Goal: Transaction & Acquisition: Purchase product/service

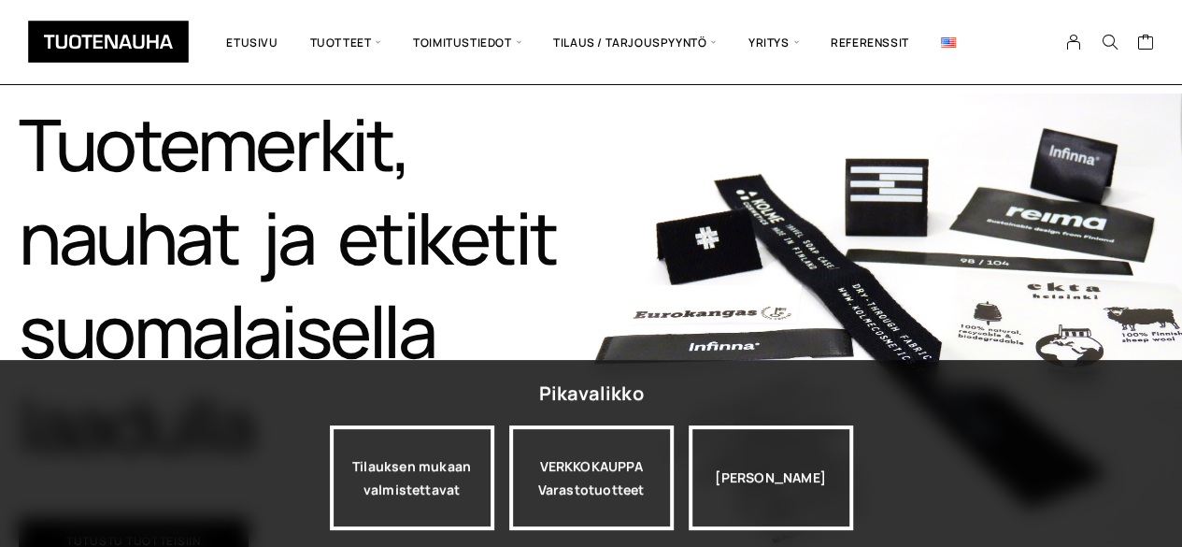
scroll to position [187, 0]
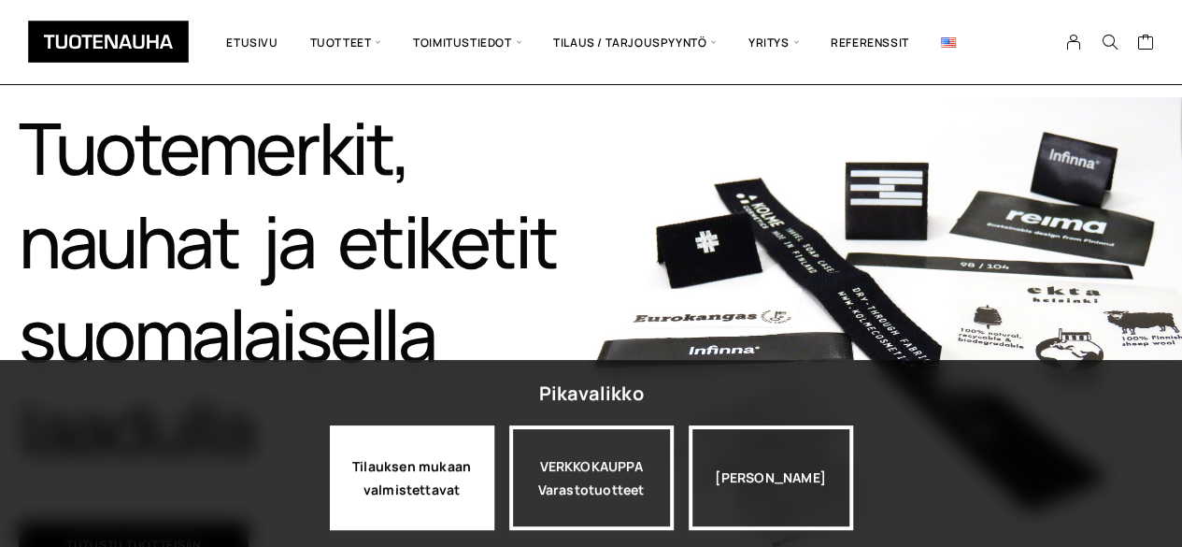
click at [402, 472] on div "Tilauksen mukaan valmistettavat" at bounding box center [412, 477] width 164 height 105
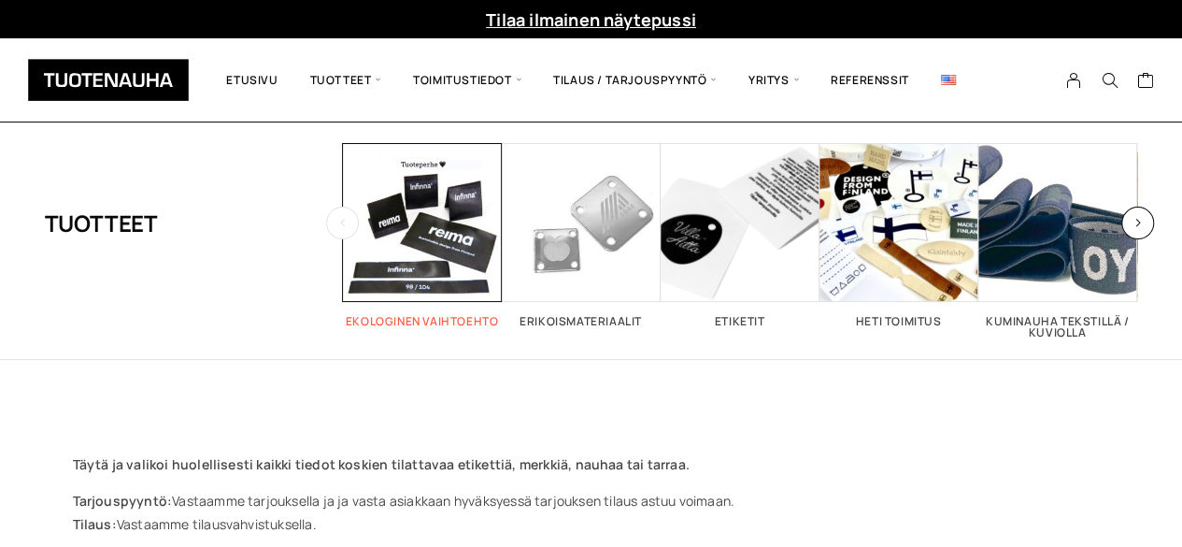
click at [405, 266] on span "Visit product category Ekologinen vaihtoehto" at bounding box center [422, 222] width 159 height 159
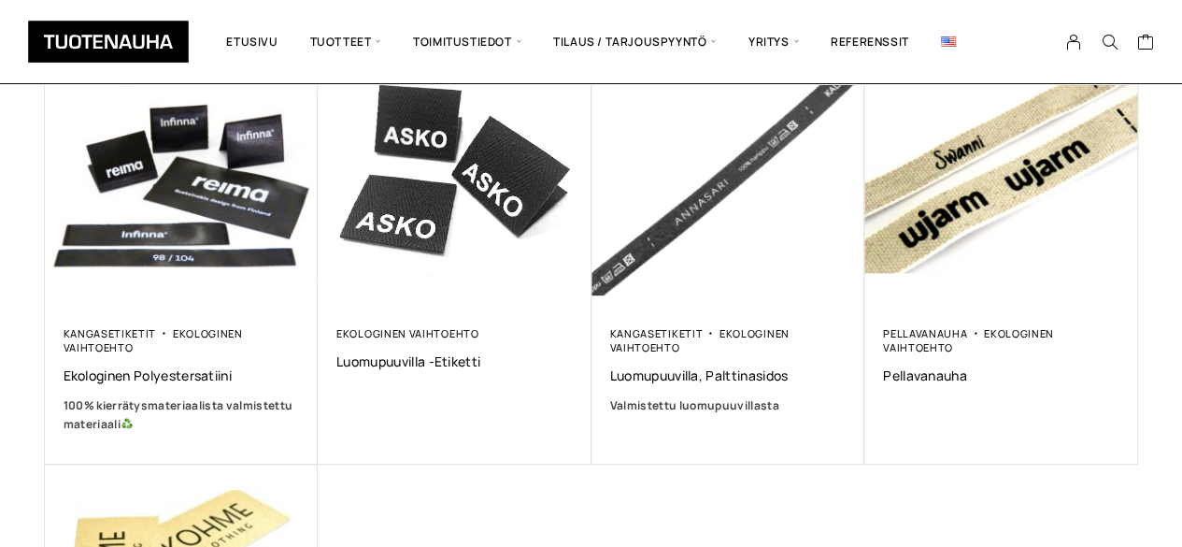
scroll to position [374, 0]
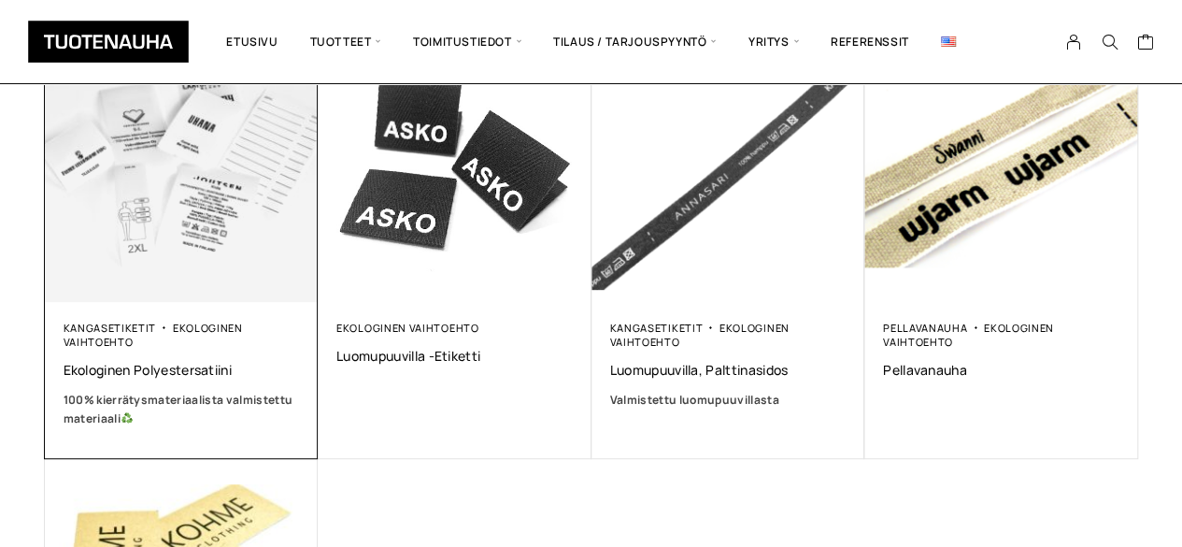
click at [125, 237] on img at bounding box center [180, 164] width 287 height 287
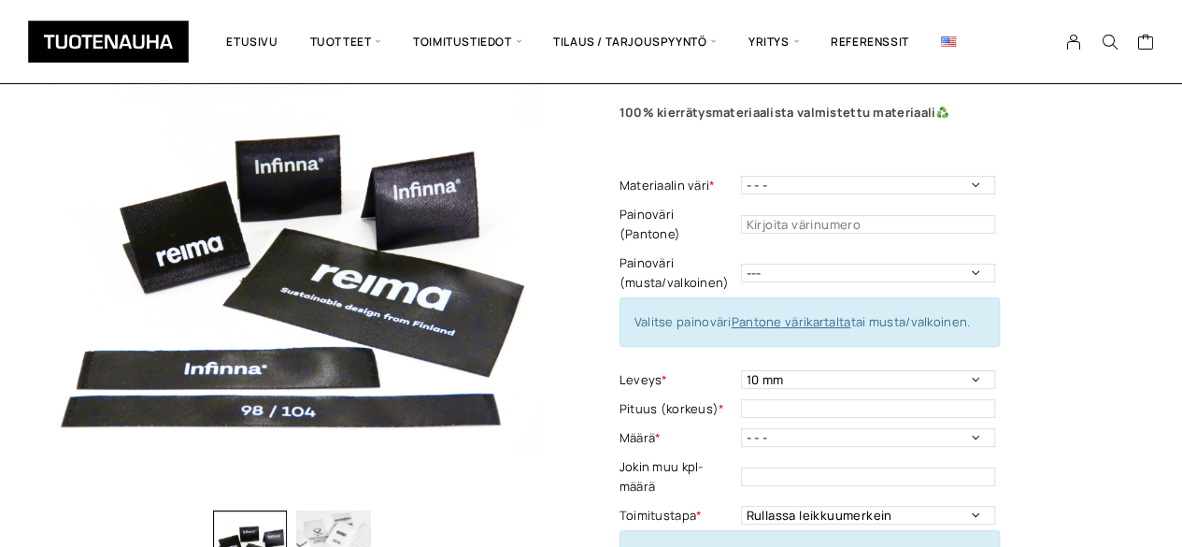
scroll to position [112, 0]
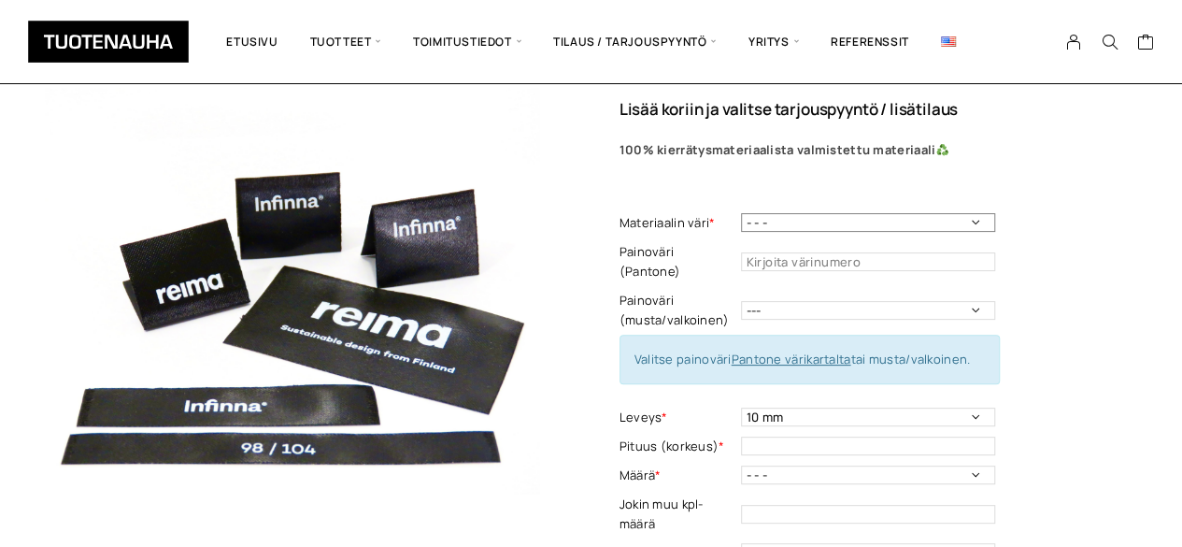
click at [937, 225] on select "- - - Valkoinen Musta" at bounding box center [868, 222] width 254 height 19
select select "Musta"
click at [741, 213] on select "- - - Valkoinen Musta" at bounding box center [868, 222] width 254 height 19
click at [955, 301] on select "--- Musta Valkoinen" at bounding box center [868, 310] width 254 height 19
select select "valkoinen"
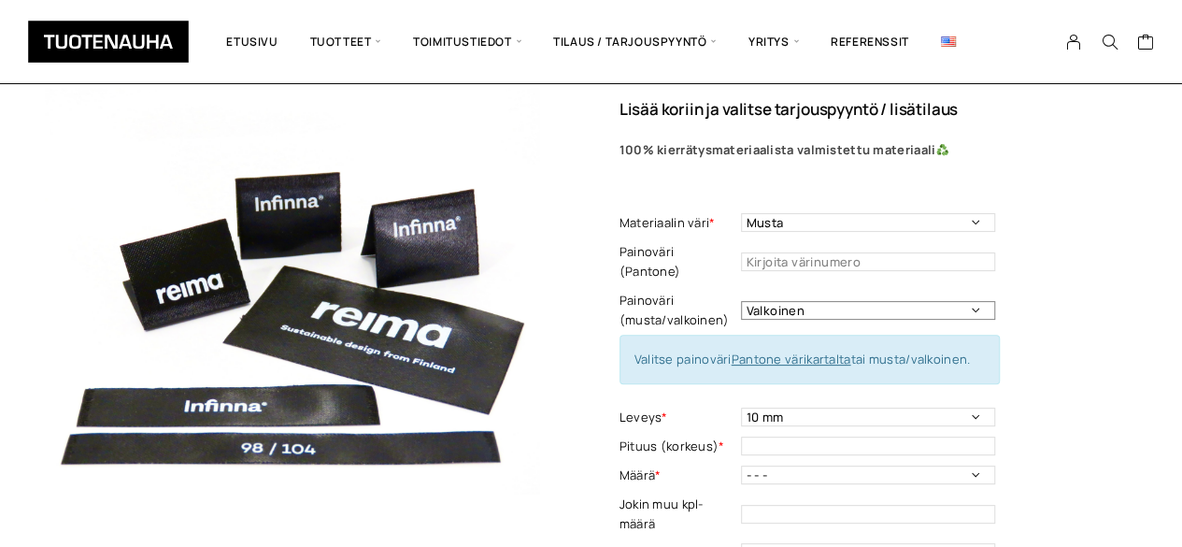
click at [741, 301] on select "--- Musta Valkoinen" at bounding box center [868, 310] width 254 height 19
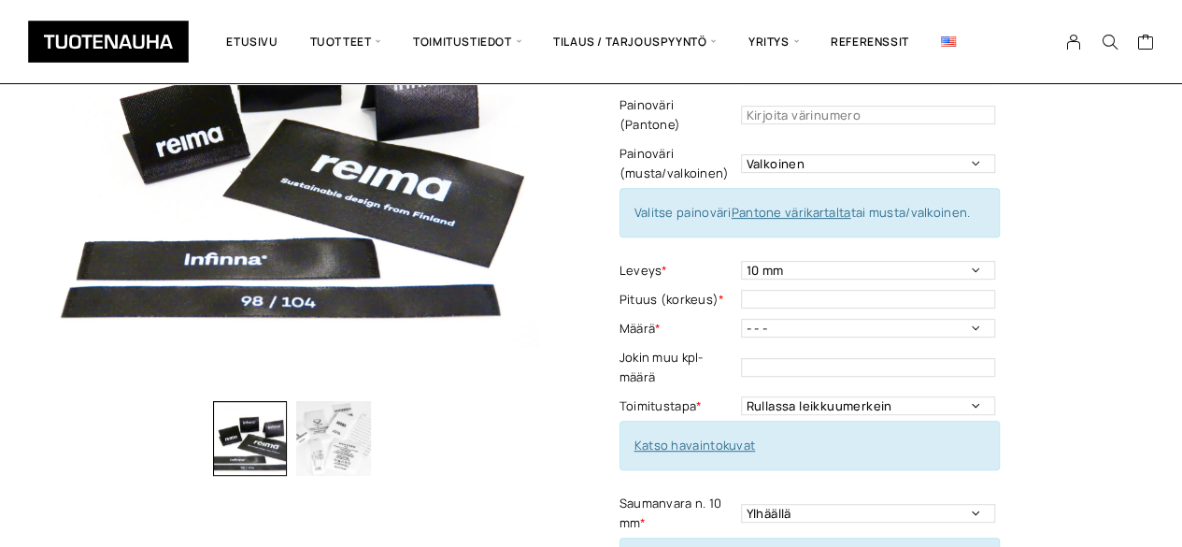
scroll to position [262, 0]
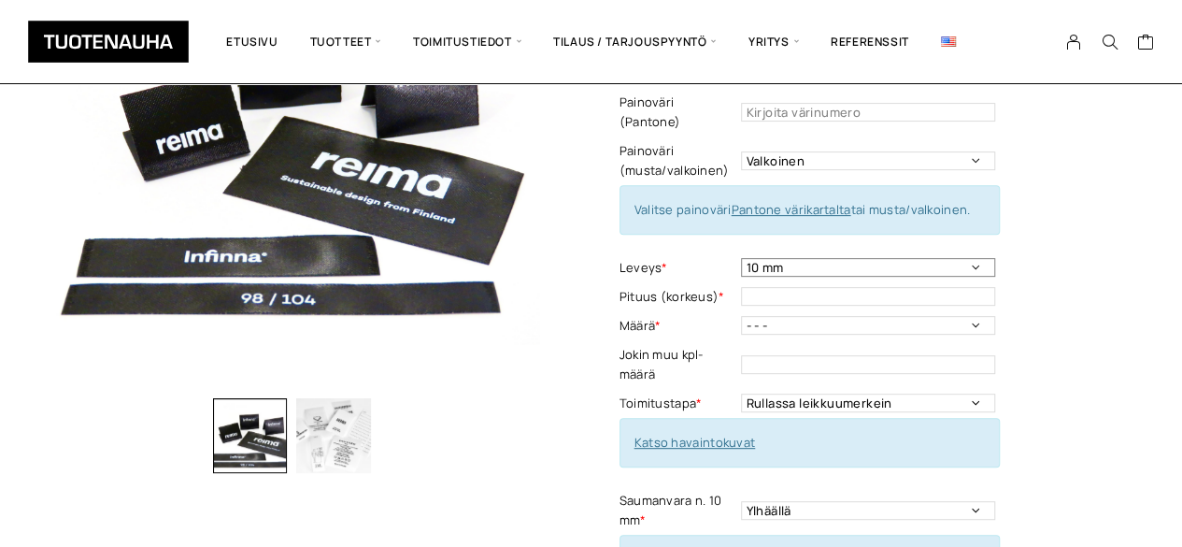
click at [964, 258] on select "10 mm 15 mm 20 mm 25 mm 30 mm 35 mm 40 mm 45 mm 50 mm 55 mm 60 mm 65 mm 70 mm" at bounding box center [868, 267] width 254 height 19
click at [1052, 203] on div "Ekologinen polyestersatiini Lisää koriin ja valitse tarjouspyyntö / lisätilaus …" at bounding box center [878, 493] width 518 height 1200
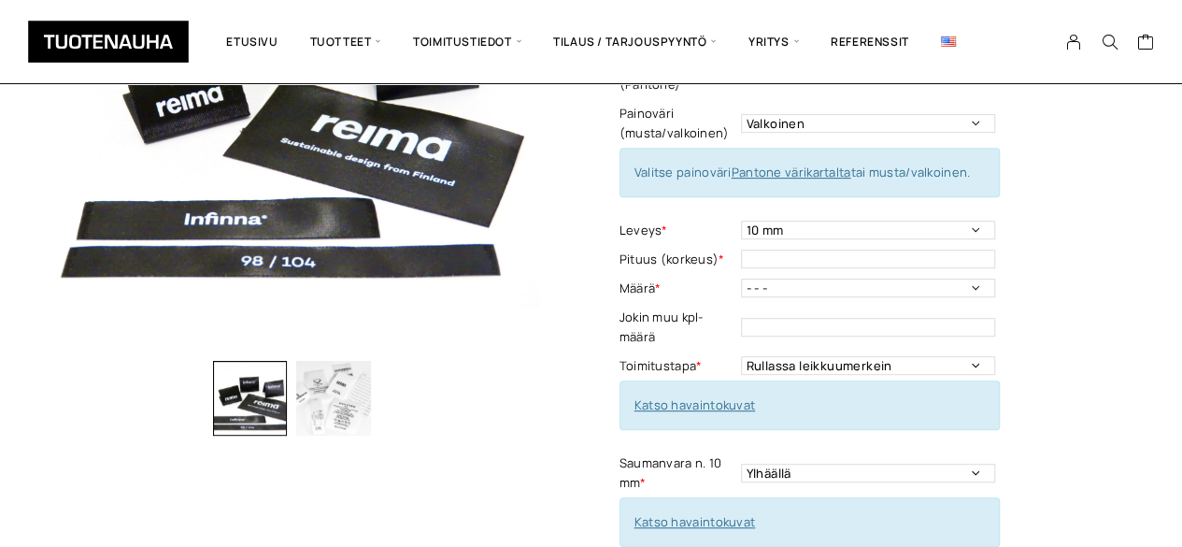
scroll to position [336, 0]
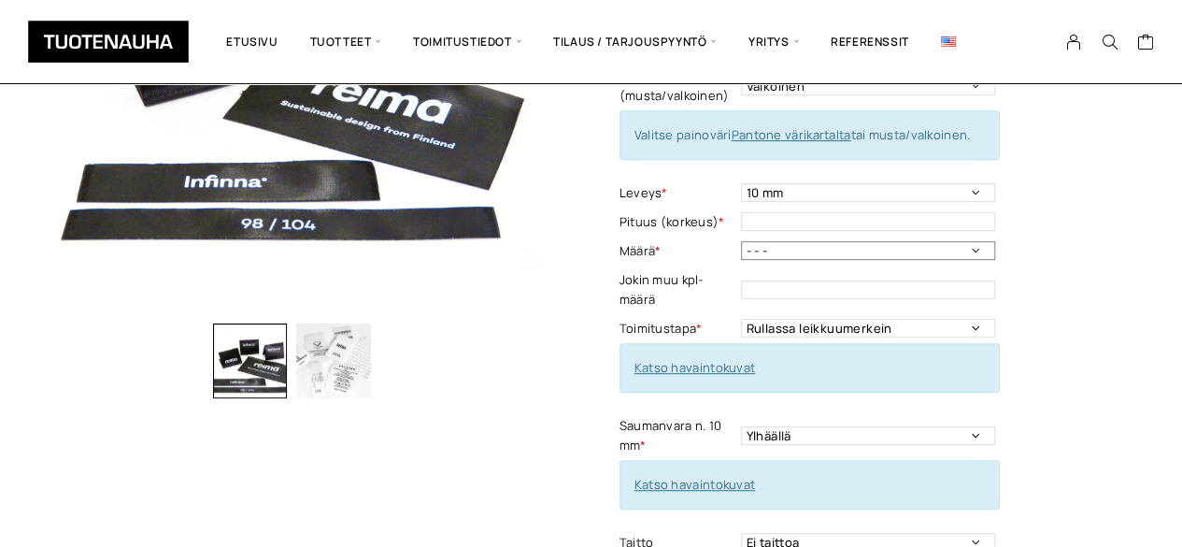
click at [960, 241] on select "- - - 250kpl 500 kpl 1000 kpl 1500 kpl 2000 kpl 2500 kpl 3000 kpl 3500 kpl 4000…" at bounding box center [868, 250] width 254 height 19
click at [955, 241] on select "- - - 250kpl 500 kpl 1000 kpl 1500 kpl 2000 kpl 2500 kpl 3000 kpl 3500 kpl 4000…" at bounding box center [868, 250] width 254 height 19
click at [561, 294] on div "Ekologinen polyestersatiini Lisää koriin ja valitse tarjouspyyntö / lisätilaus …" at bounding box center [591, 414] width 1093 height 1191
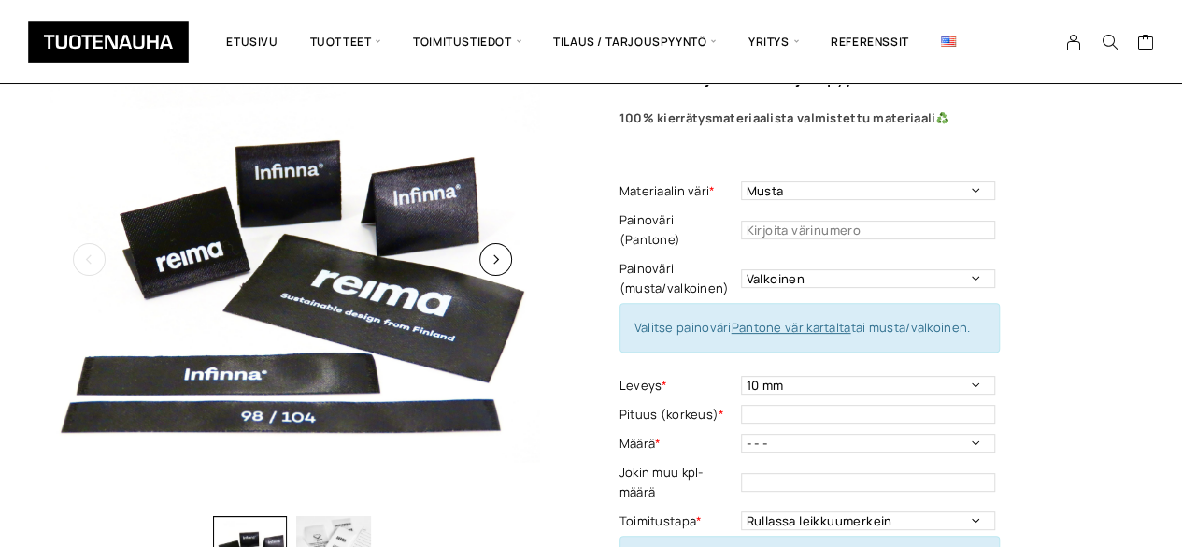
scroll to position [149, 0]
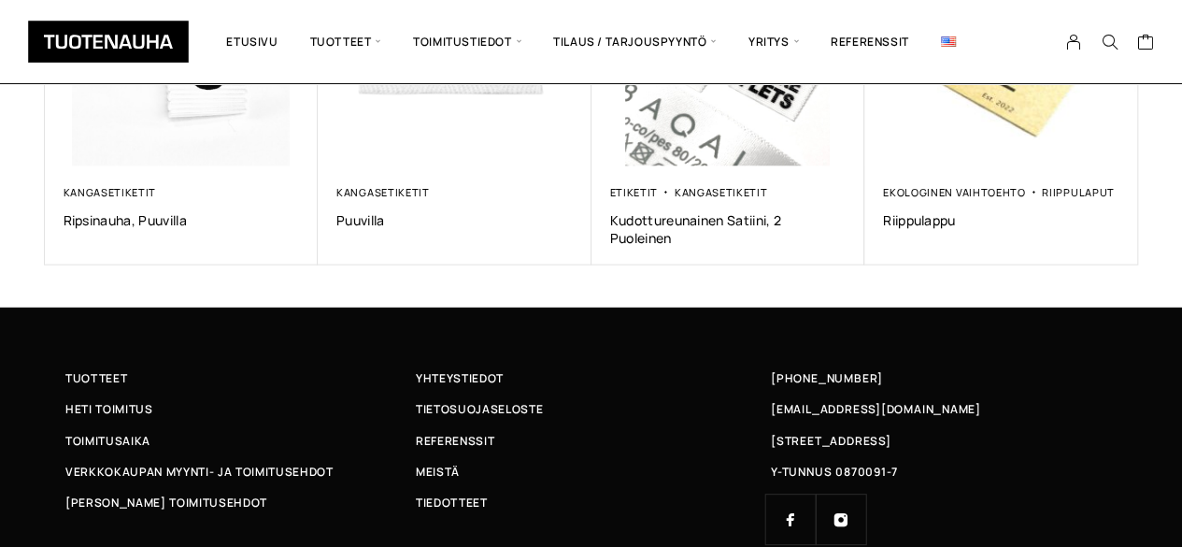
scroll to position [1938, 0]
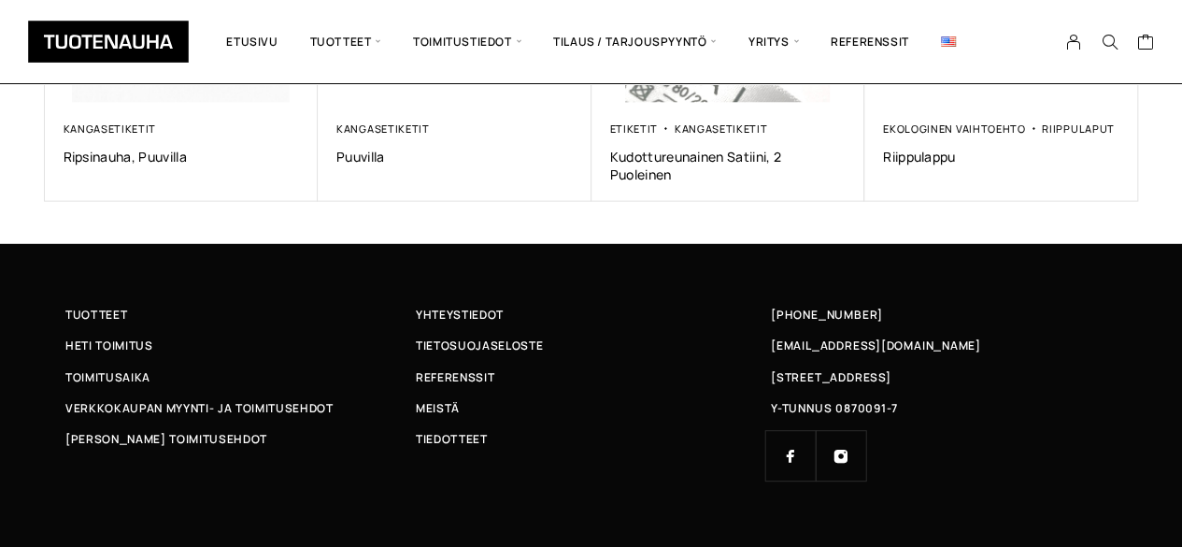
click at [1009, 335] on div "[EMAIL_ADDRESS][DOMAIN_NAME]" at bounding box center [941, 345] width 350 height 20
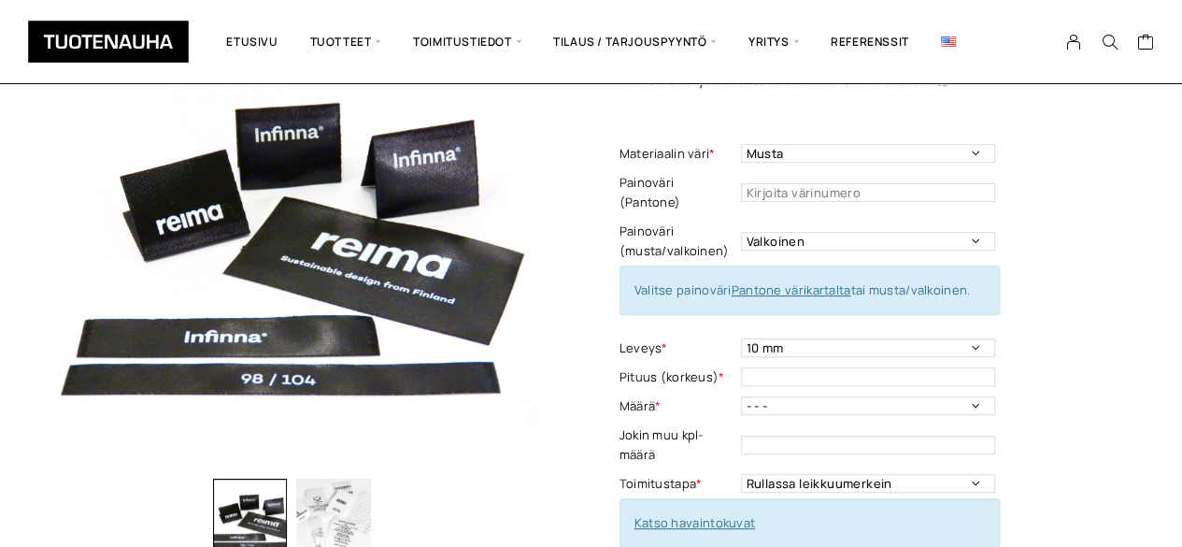
scroll to position [144, 0]
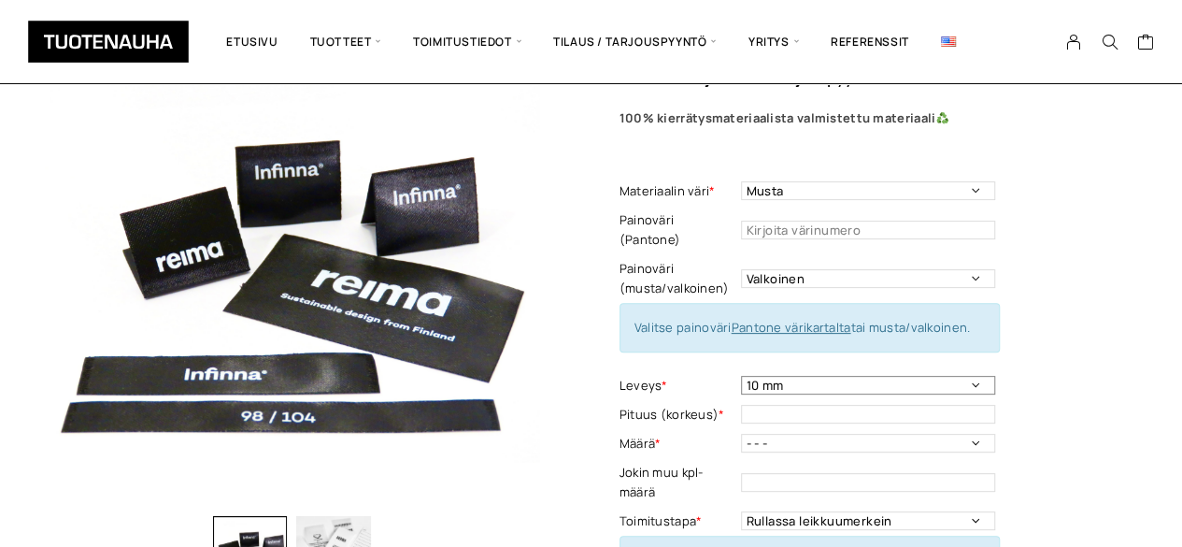
click at [978, 376] on select "10 mm 15 mm 20 mm 25 mm 30 mm 35 mm 40 mm 45 mm 50 mm 55 mm 60 mm 65 mm 70 mm" at bounding box center [868, 385] width 254 height 19
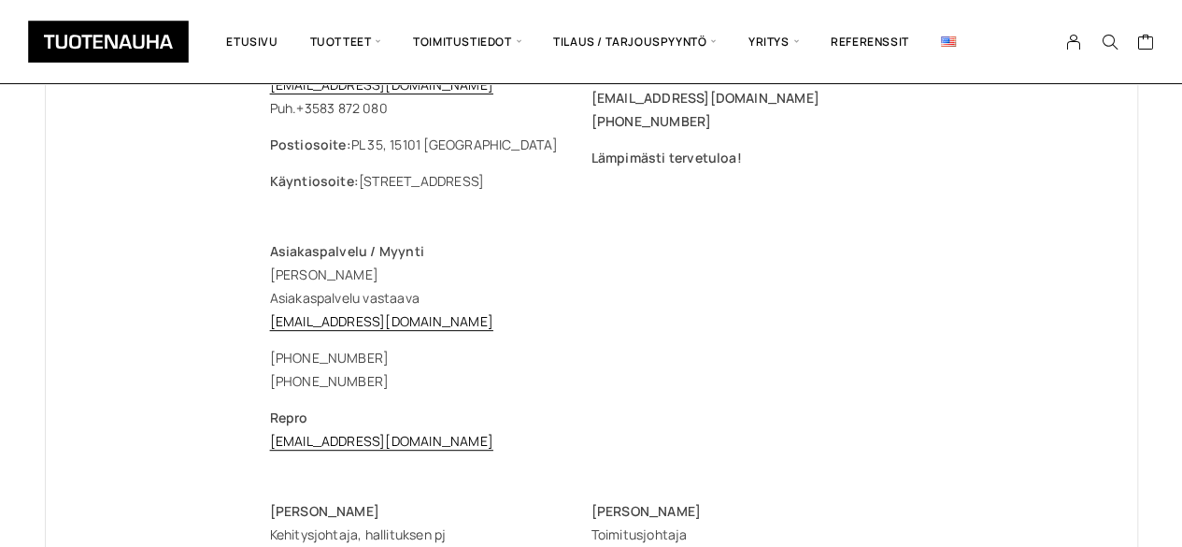
scroll to position [262, 0]
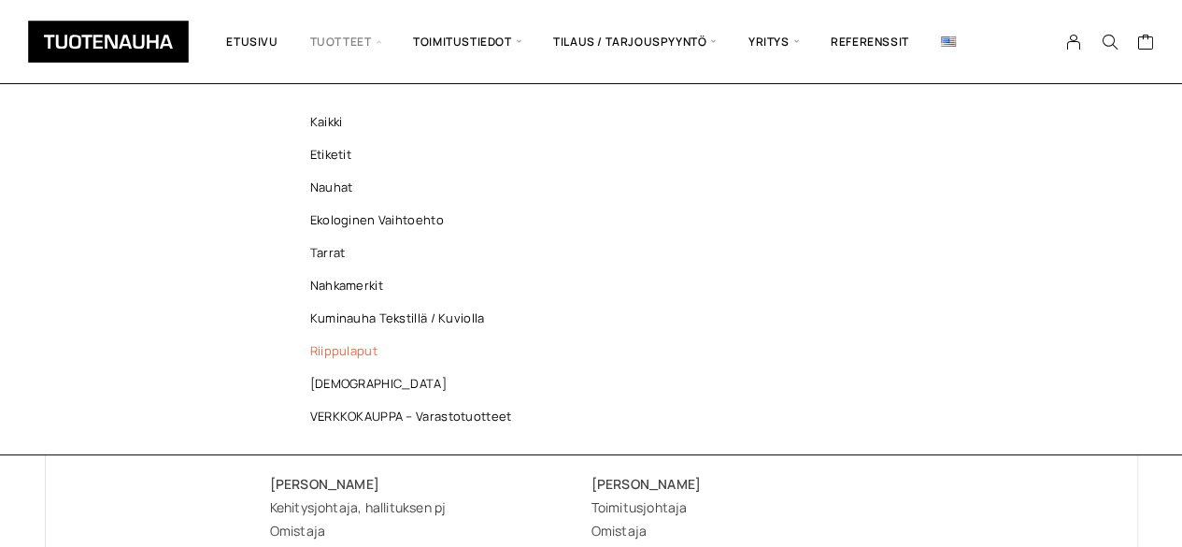
click at [347, 344] on link "Riippulaput" at bounding box center [415, 350] width 271 height 33
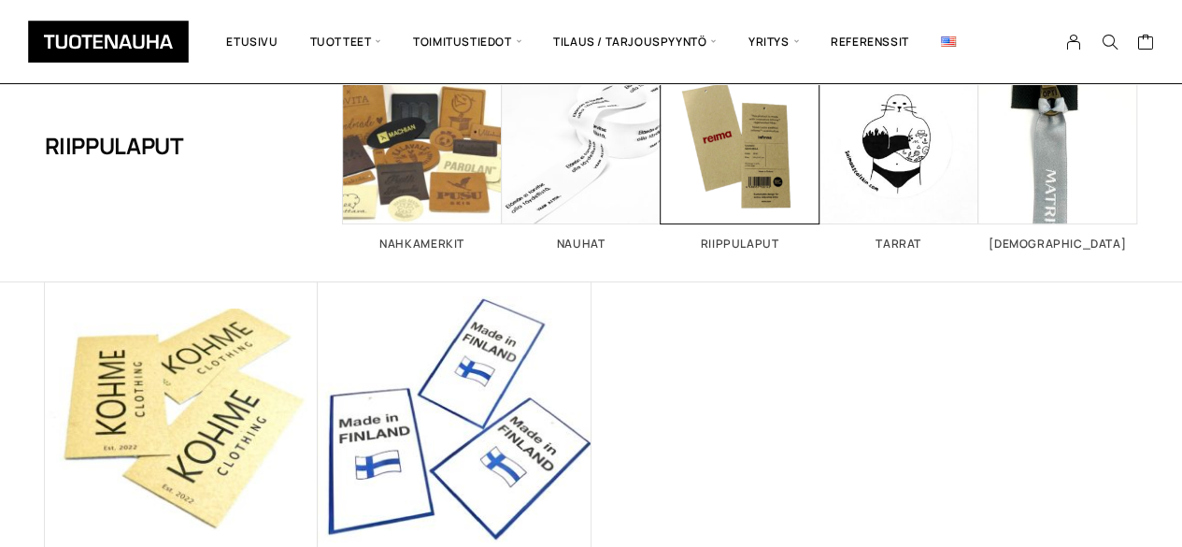
scroll to position [75, 0]
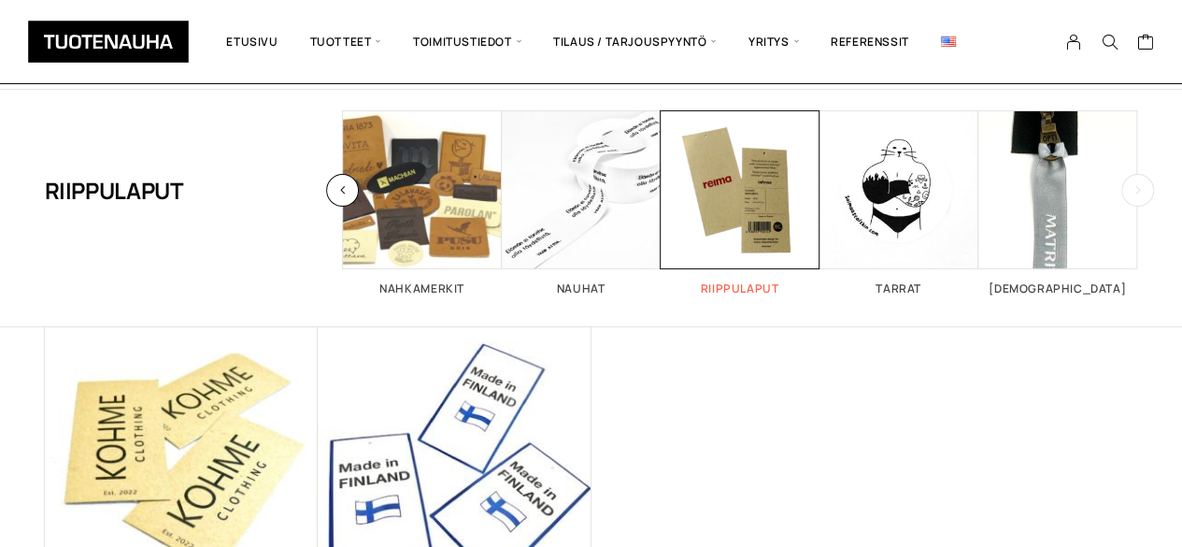
click at [699, 217] on span "Visit product category Riippulaput" at bounding box center [739, 189] width 159 height 159
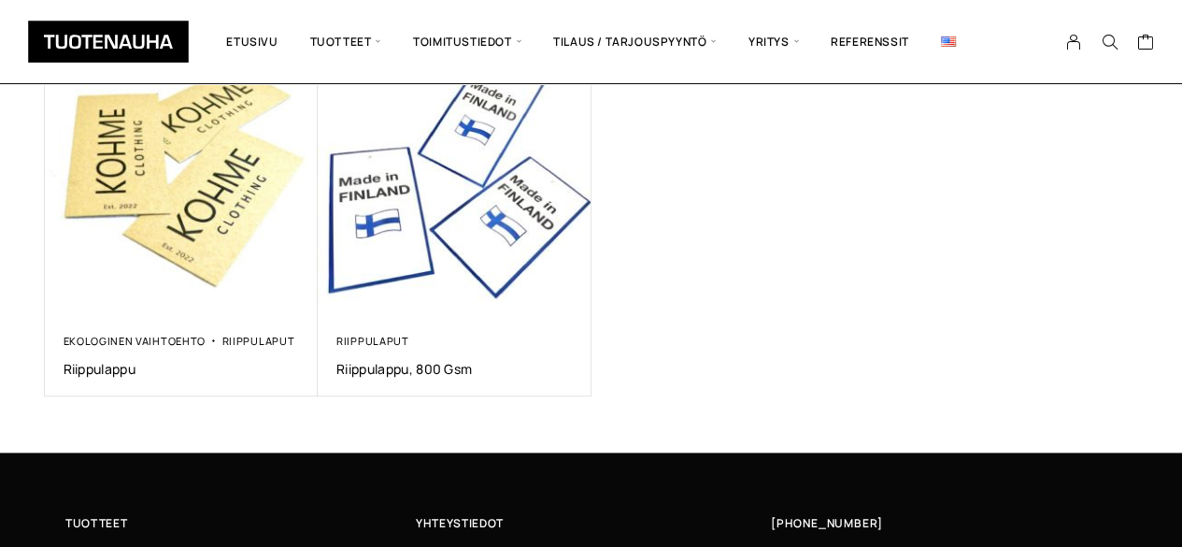
scroll to position [374, 0]
